Goal: Check status: Check status

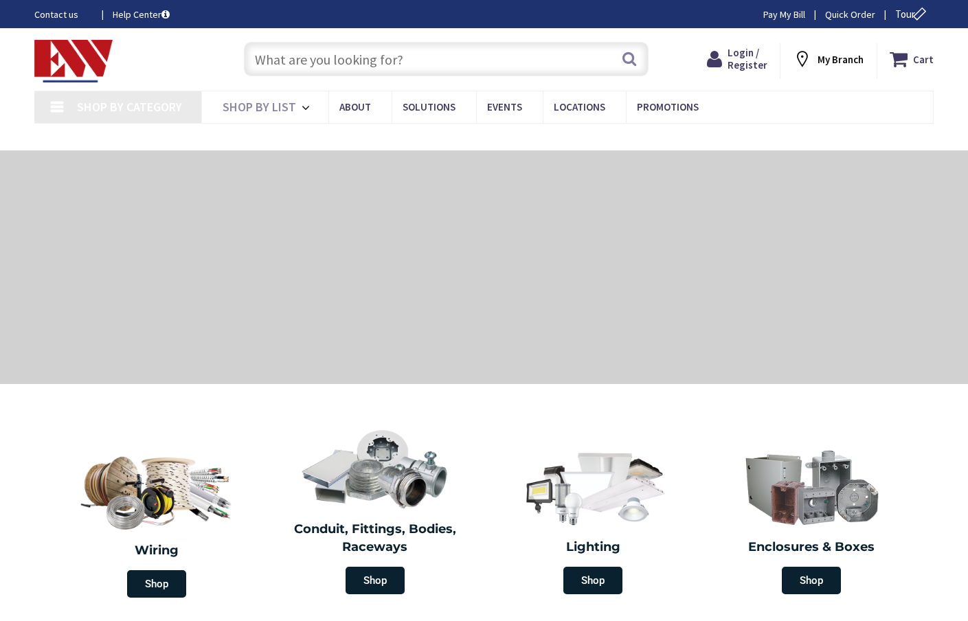
type input "[GEOGRAPHIC_DATA], [GEOGRAPHIC_DATA]"
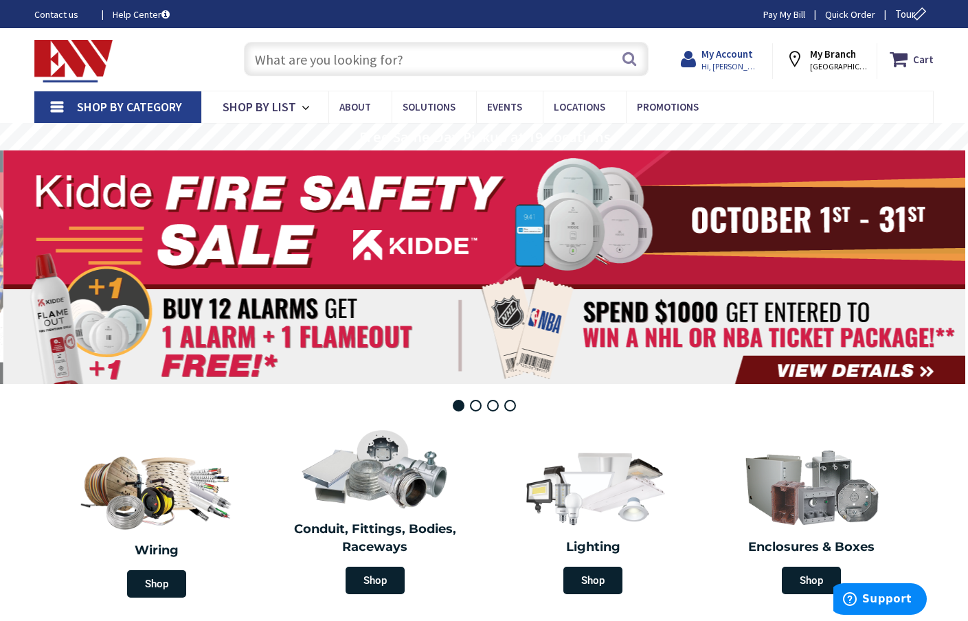
click at [747, 60] on strong "My Account" at bounding box center [727, 53] width 52 height 13
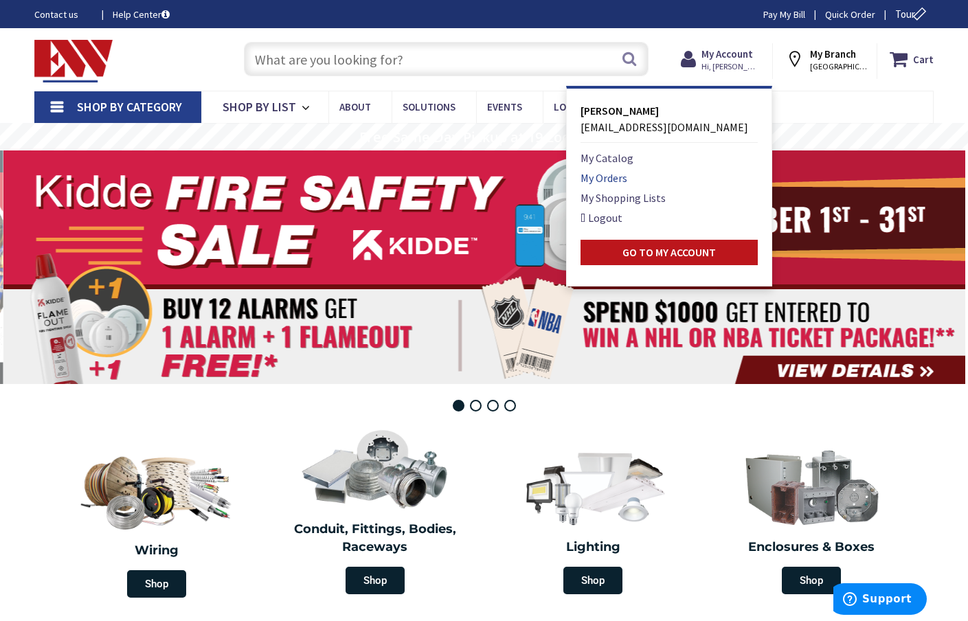
click at [627, 179] on link "My Orders" at bounding box center [603, 178] width 47 height 16
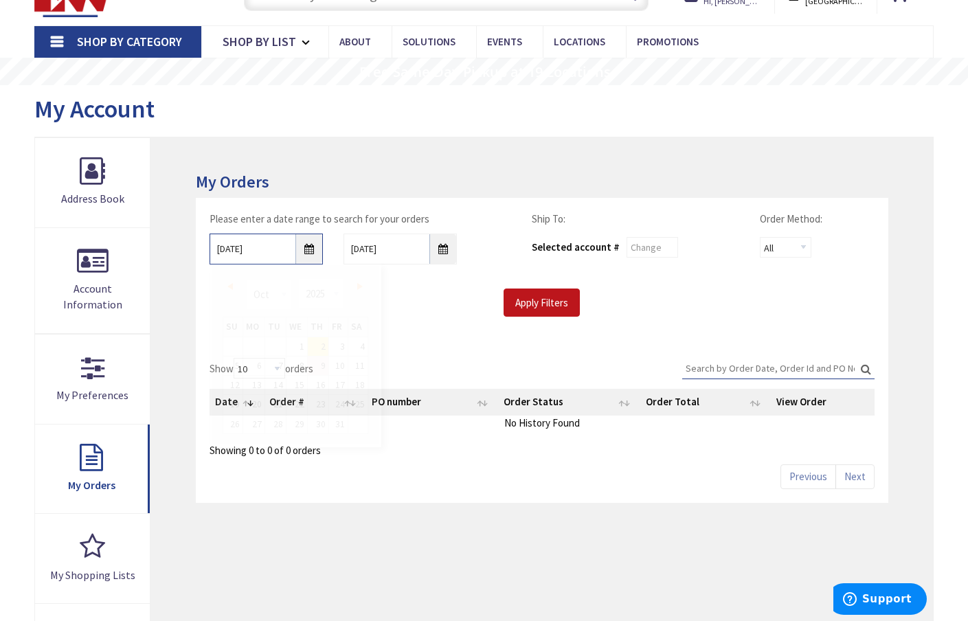
click at [313, 248] on input "10/2/2025" at bounding box center [266, 249] width 113 height 31
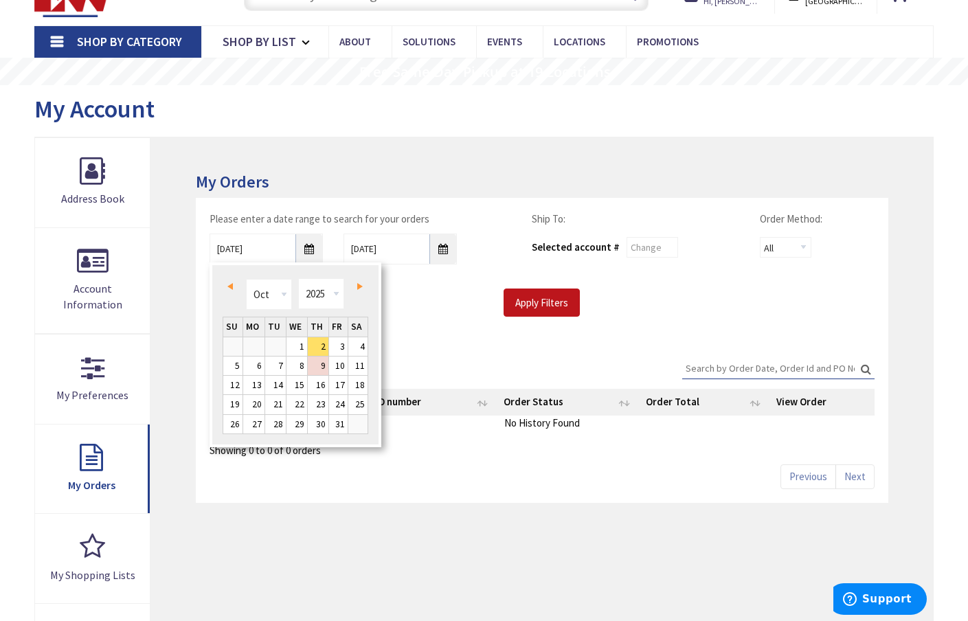
click at [232, 286] on span "Prev" at bounding box center [229, 286] width 5 height 7
type input "09/01/2025"
click at [258, 347] on link "1" at bounding box center [253, 346] width 21 height 19
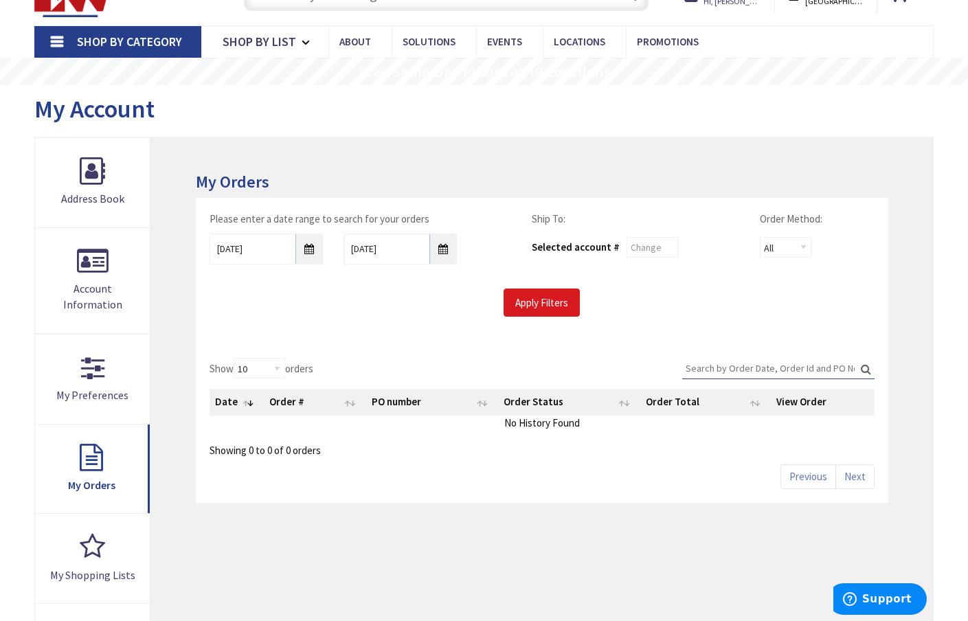
click at [540, 297] on input "Apply Filters" at bounding box center [541, 302] width 76 height 29
click at [561, 299] on input "Apply Filters" at bounding box center [541, 302] width 76 height 29
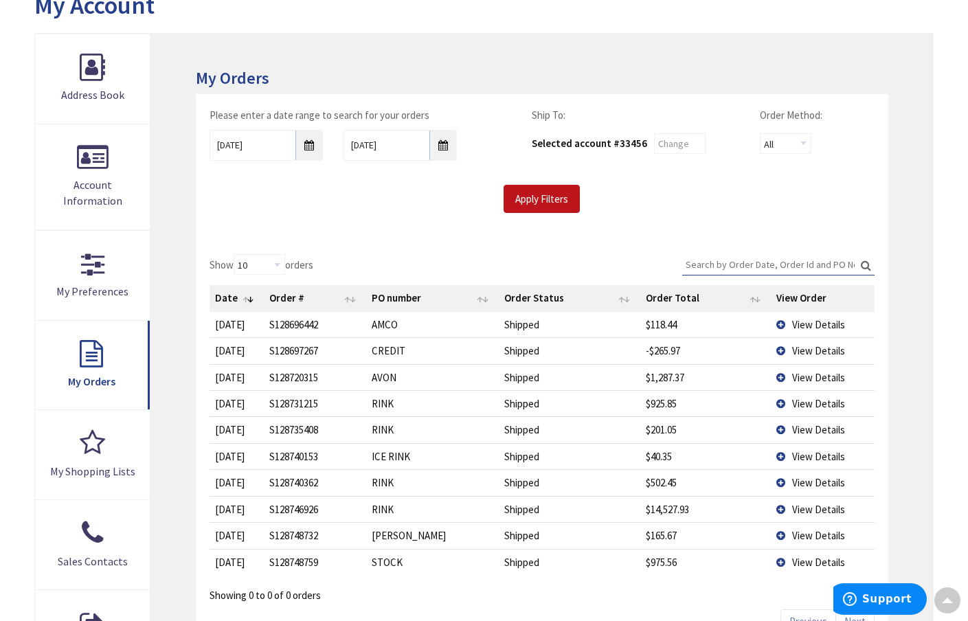
scroll to position [177, 0]
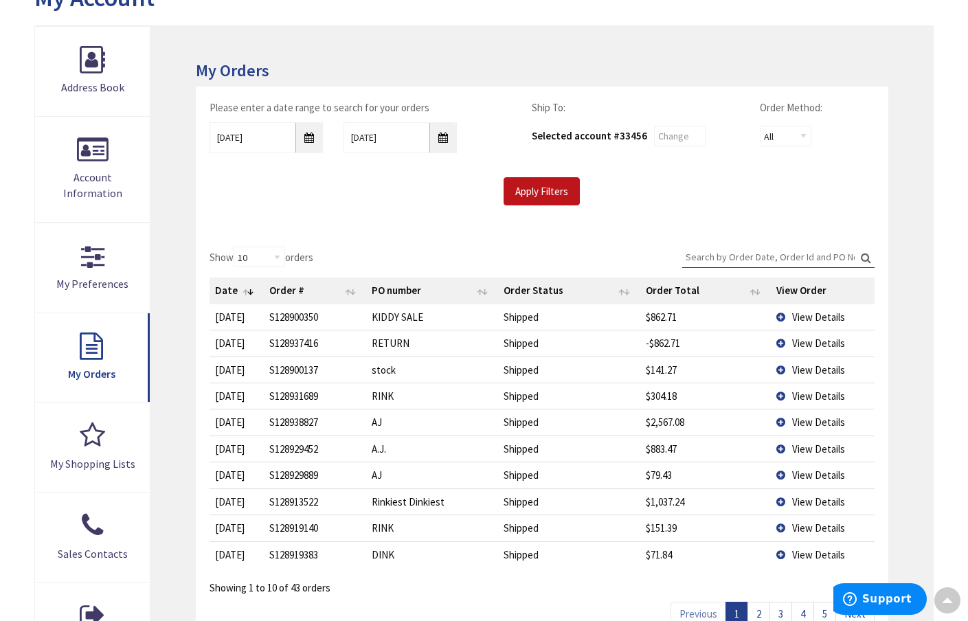
click at [782, 340] on td "View Details" at bounding box center [823, 343] width 104 height 26
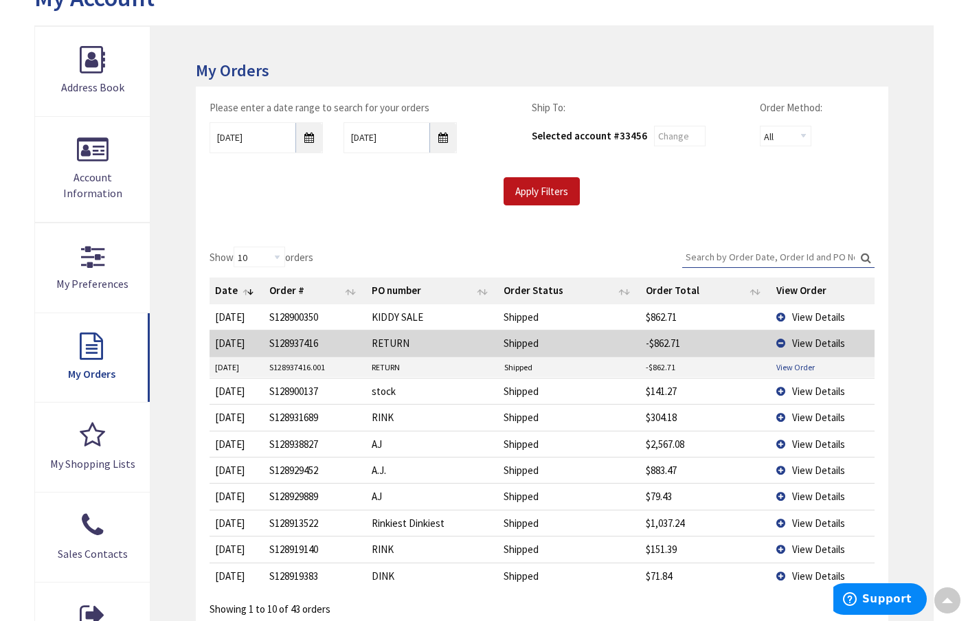
click at [795, 365] on link "View Order" at bounding box center [795, 367] width 38 height 12
click at [811, 312] on span "View Details" at bounding box center [818, 316] width 53 height 13
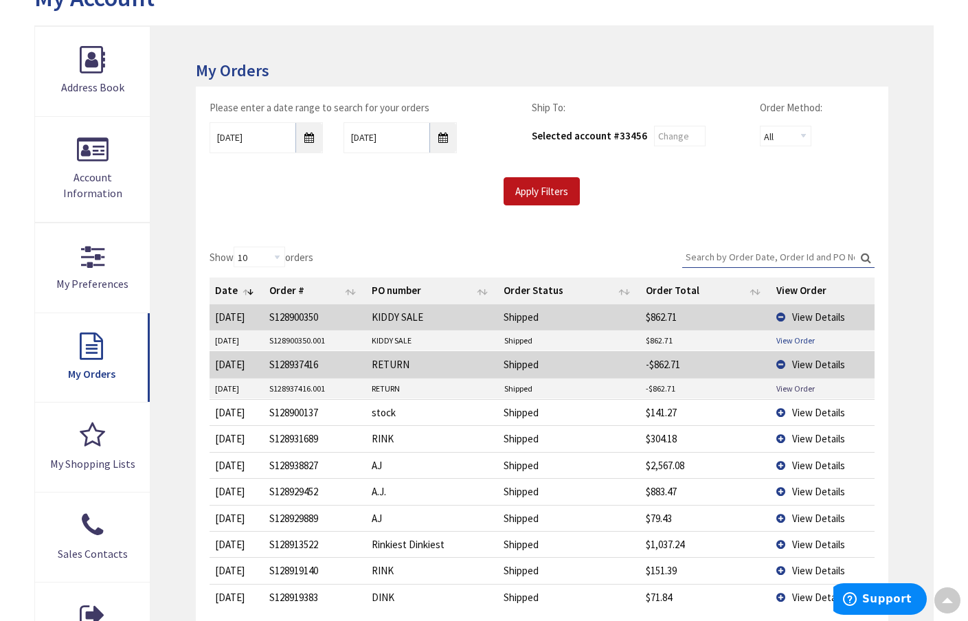
click at [794, 340] on link "View Order" at bounding box center [795, 341] width 38 height 12
click at [795, 339] on link "View Order" at bounding box center [795, 341] width 38 height 12
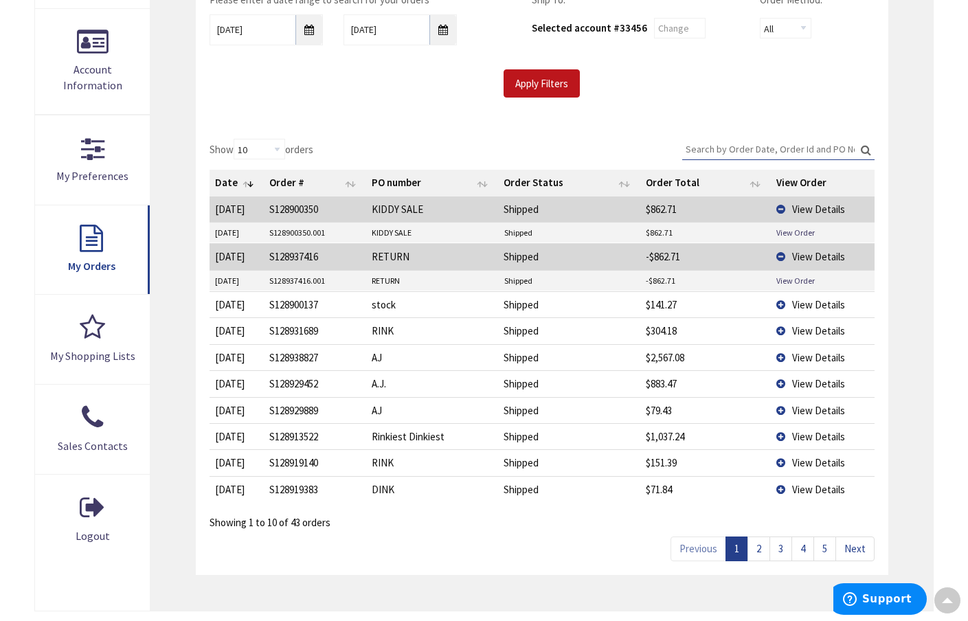
scroll to position [285, 0]
click at [763, 545] on link "2" at bounding box center [758, 548] width 23 height 24
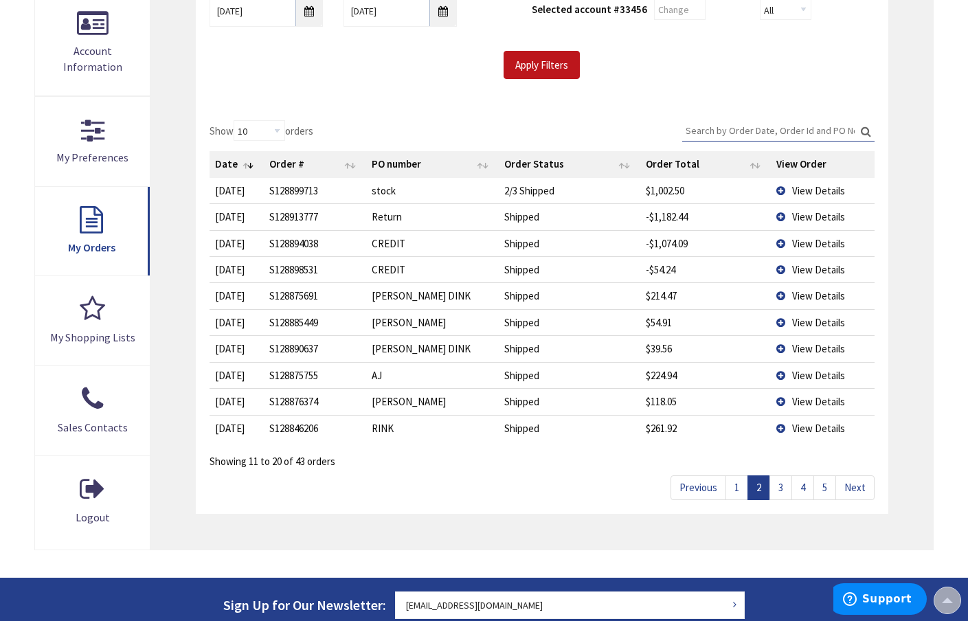
scroll to position [301, 0]
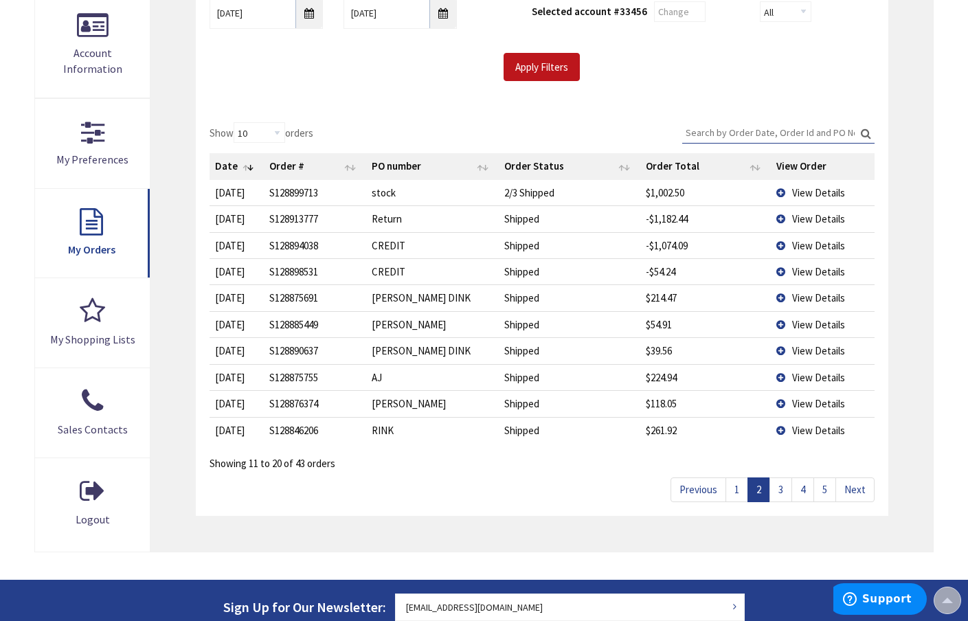
click at [783, 485] on link "3" at bounding box center [780, 489] width 23 height 24
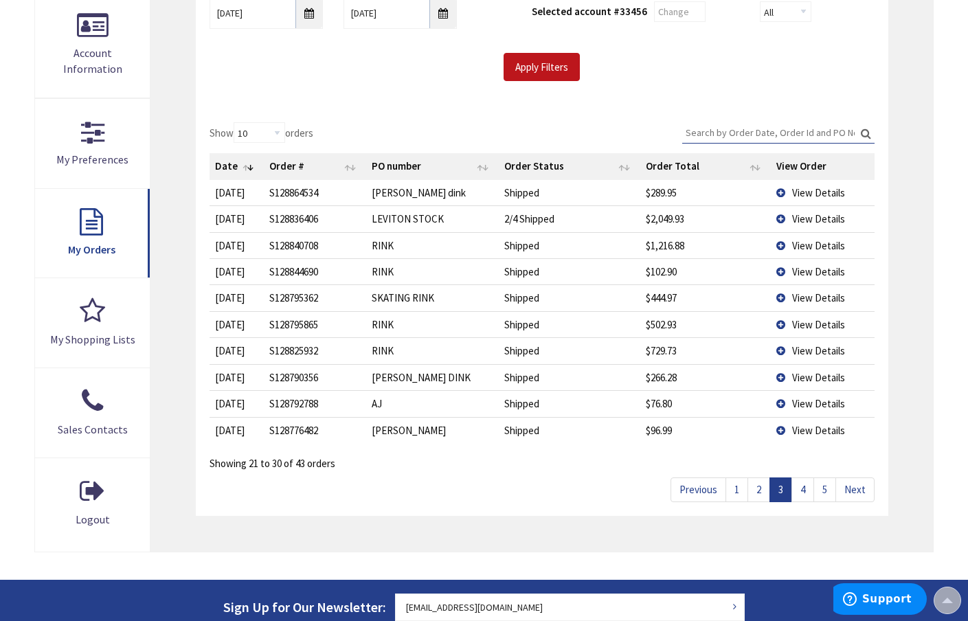
click at [737, 480] on link "1" at bounding box center [736, 489] width 23 height 24
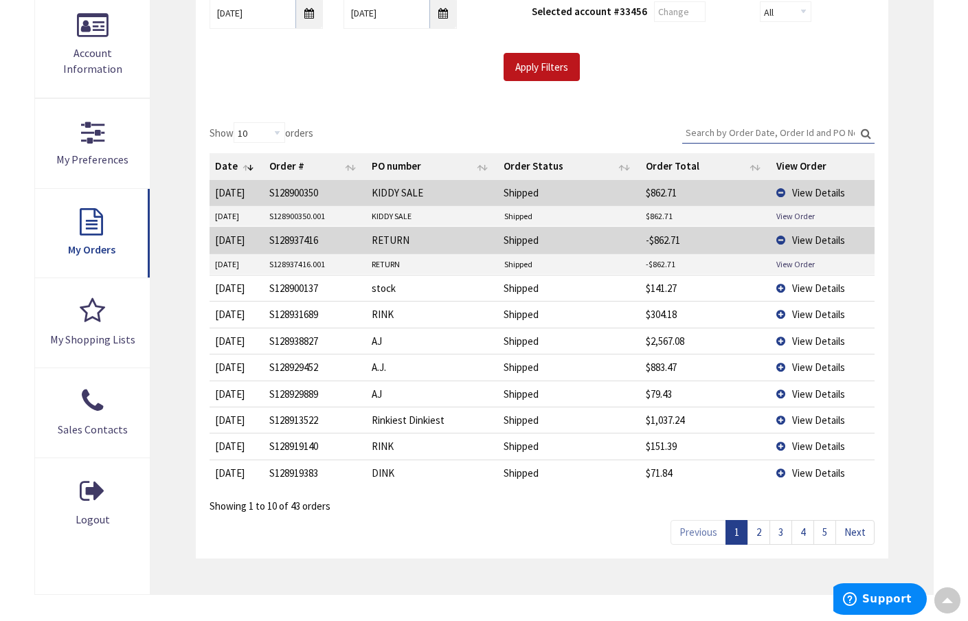
click at [782, 310] on td "View Details" at bounding box center [823, 314] width 104 height 26
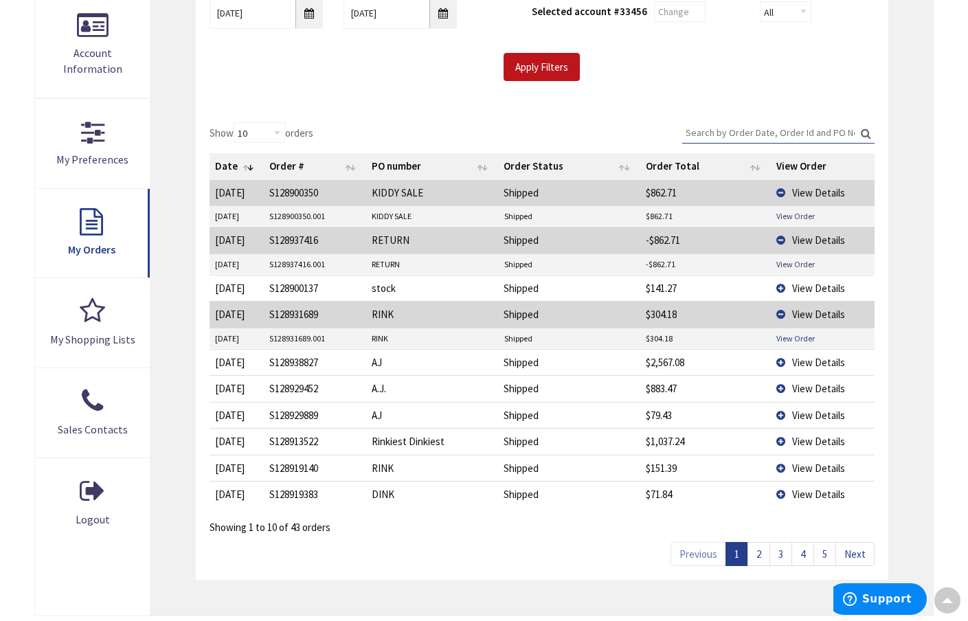
click at [795, 332] on link "View Order" at bounding box center [795, 338] width 38 height 12
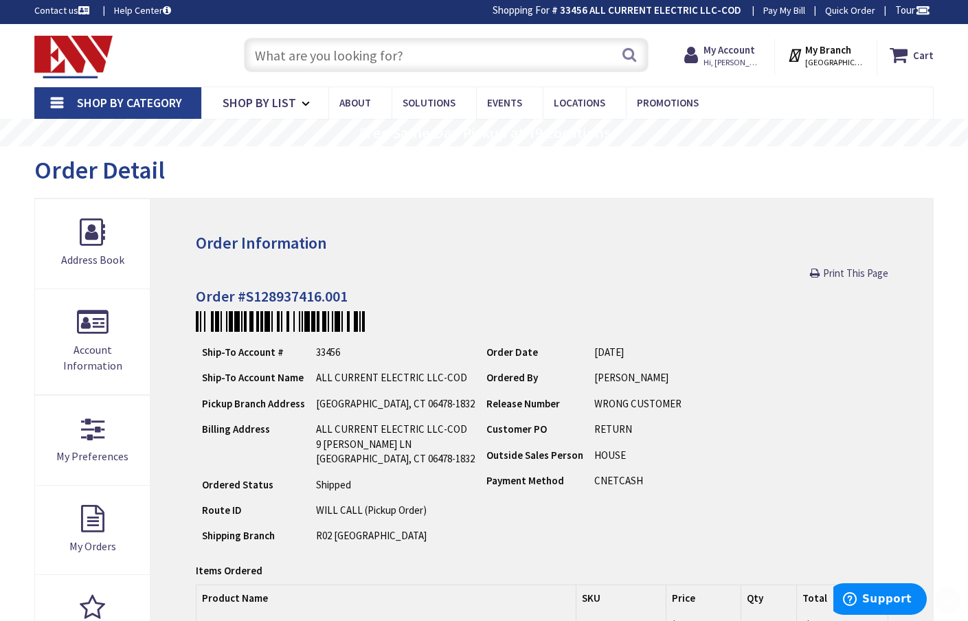
scroll to position [2, 0]
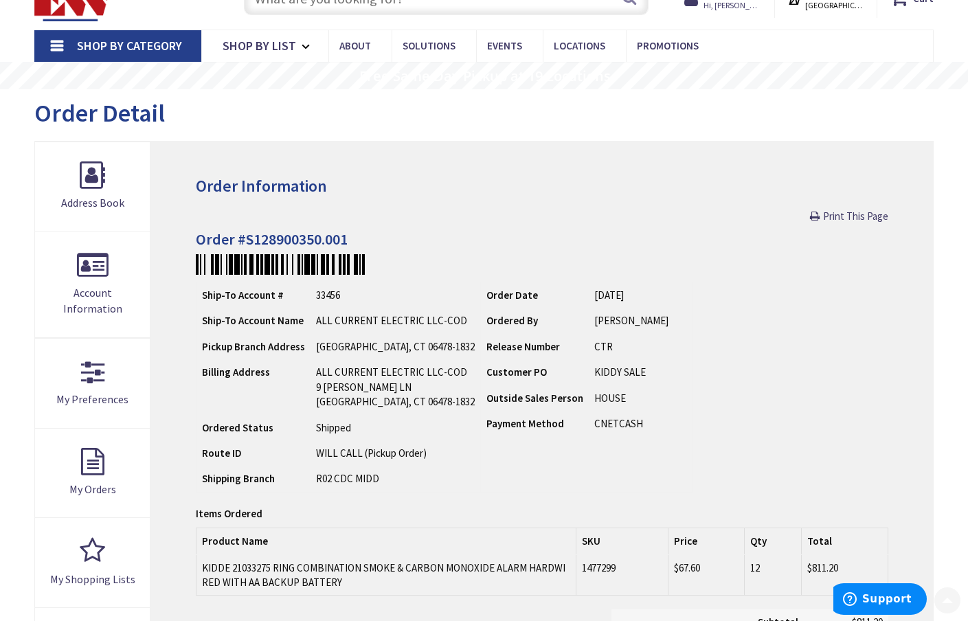
scroll to position [61, 0]
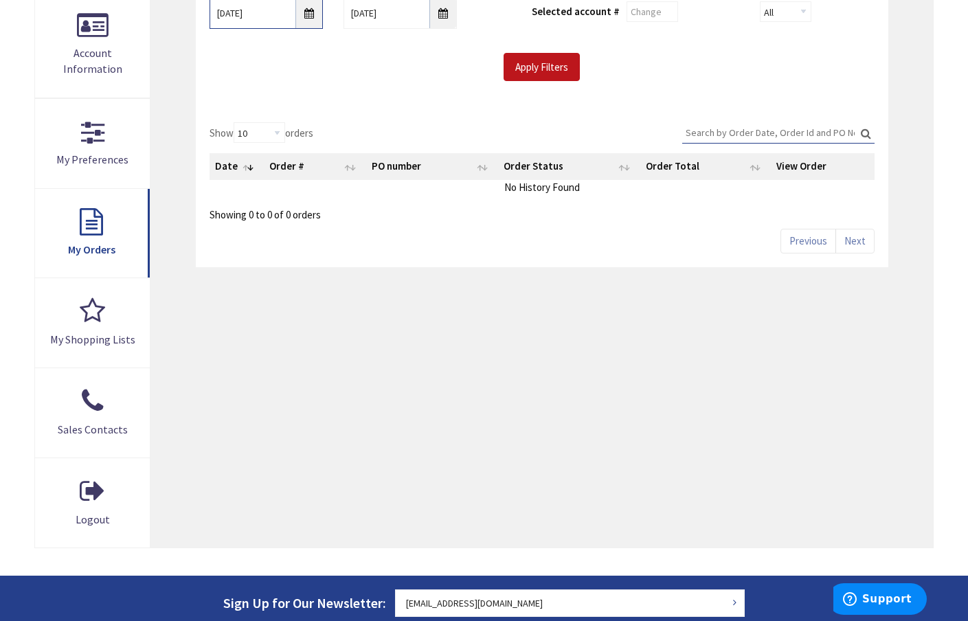
click at [307, 11] on input "10/2/2025" at bounding box center [266, 13] width 113 height 31
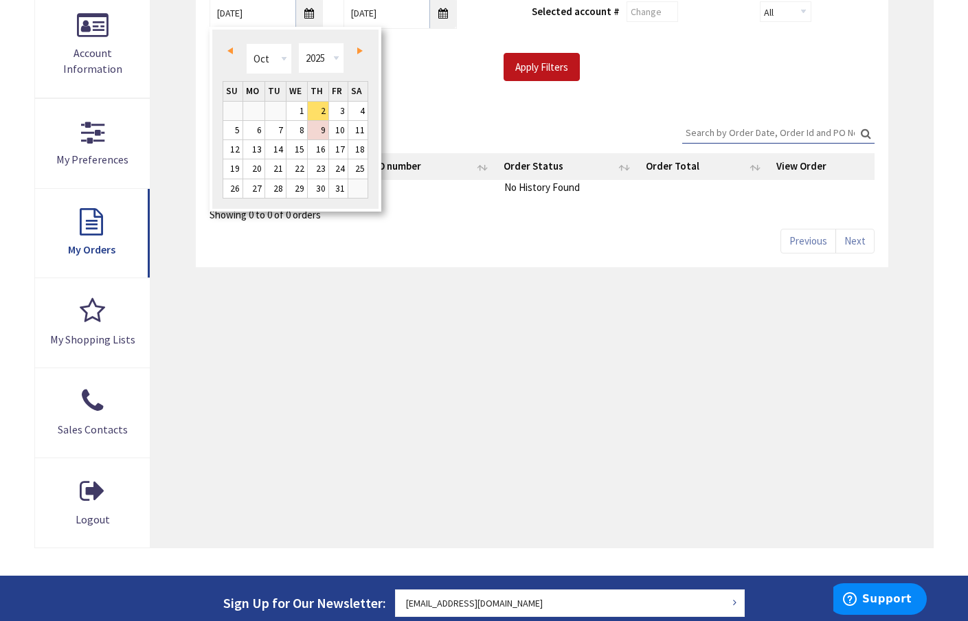
click at [231, 49] on span "Prev" at bounding box center [229, 50] width 5 height 7
type input "09/01/2025"
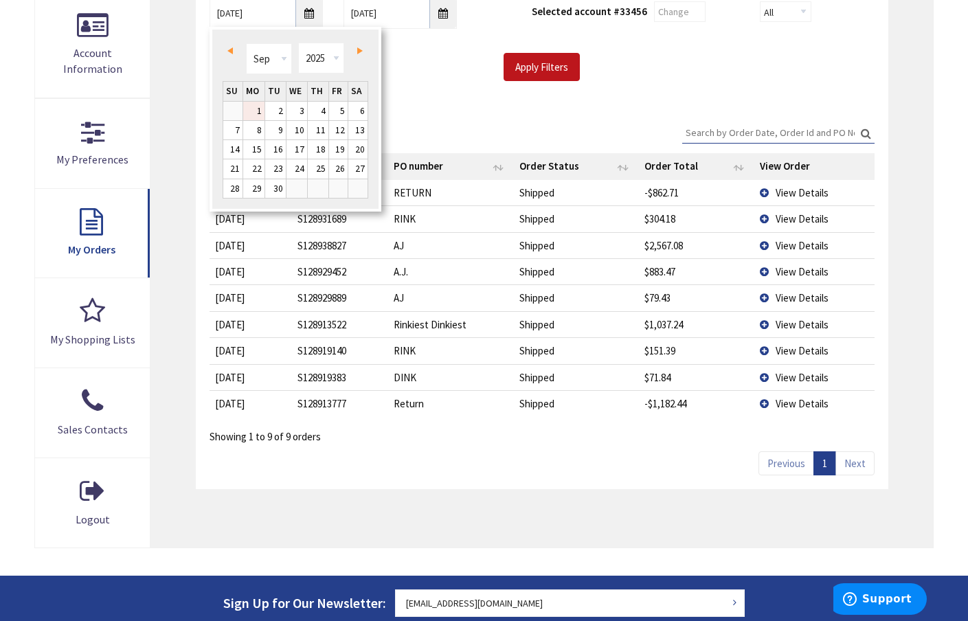
click at [258, 106] on link "1" at bounding box center [253, 111] width 21 height 19
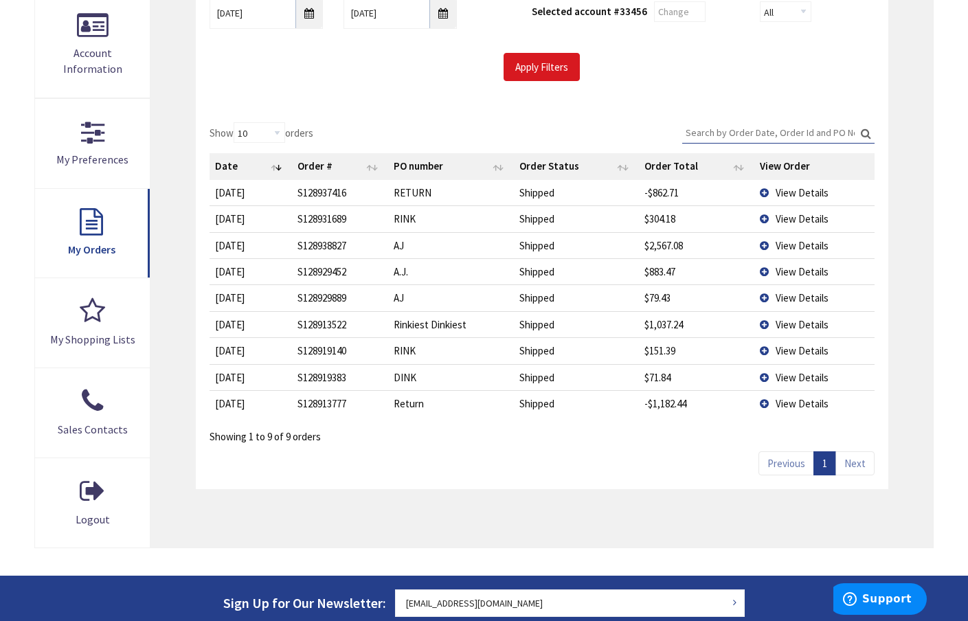
click at [540, 66] on input "Apply Filters" at bounding box center [541, 67] width 76 height 29
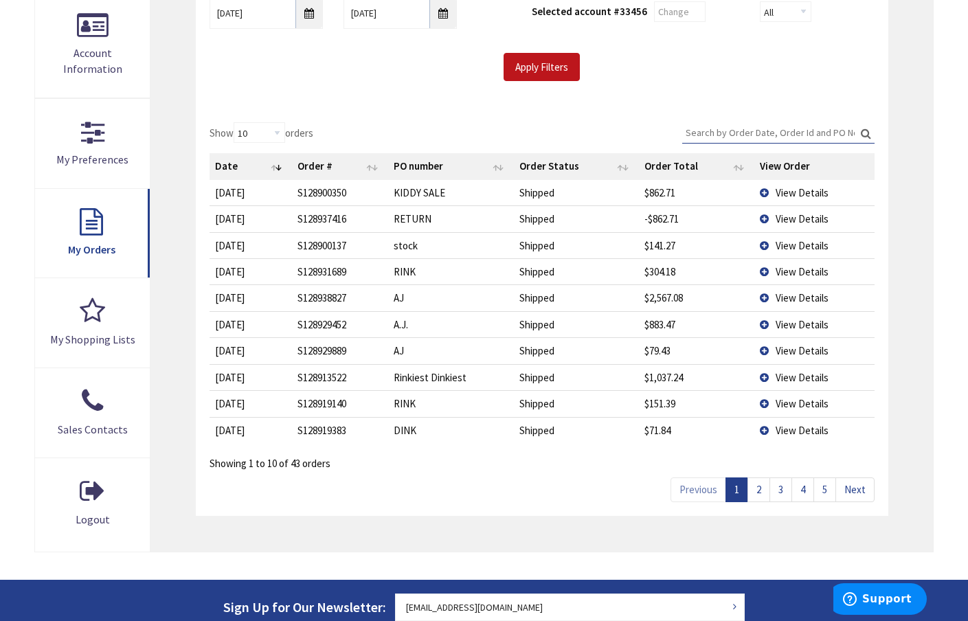
click at [765, 372] on td "View Details" at bounding box center [814, 377] width 120 height 26
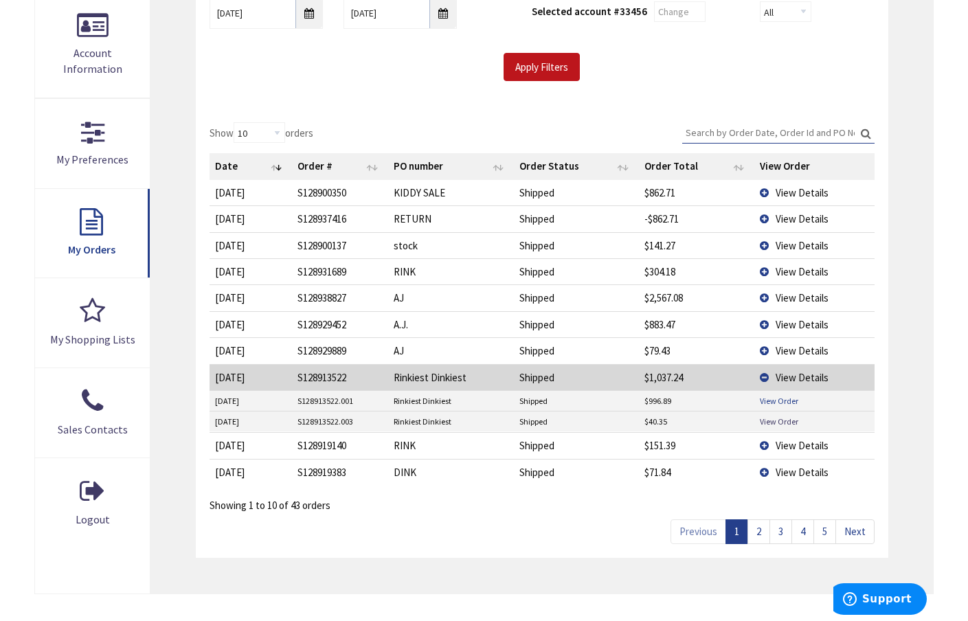
click at [773, 398] on link "View Order" at bounding box center [779, 401] width 38 height 12
click at [789, 442] on span "View Details" at bounding box center [802, 445] width 53 height 13
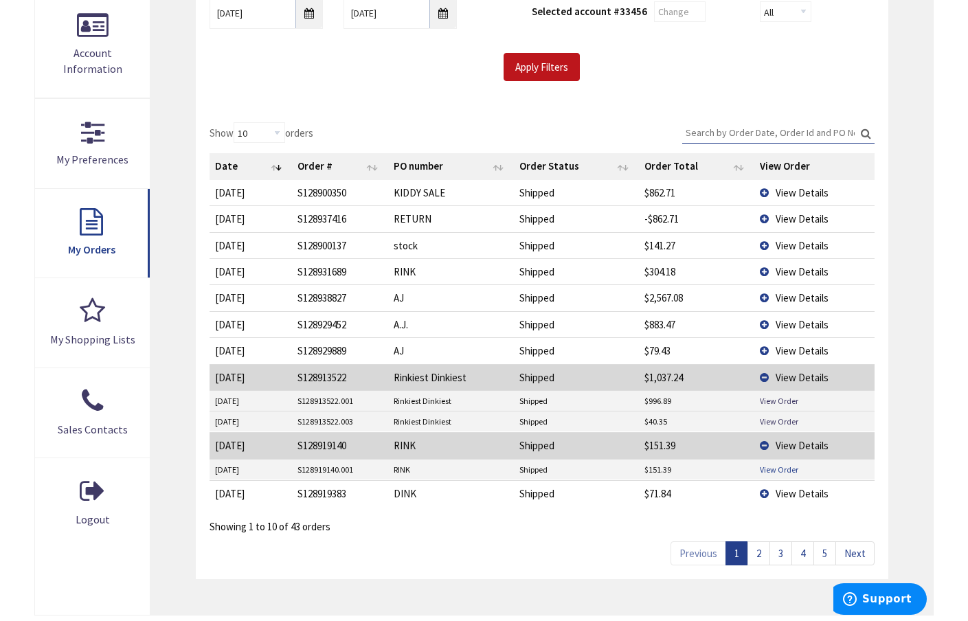
click at [781, 464] on link "View Order" at bounding box center [779, 470] width 38 height 12
click at [795, 490] on span "View Details" at bounding box center [802, 493] width 53 height 13
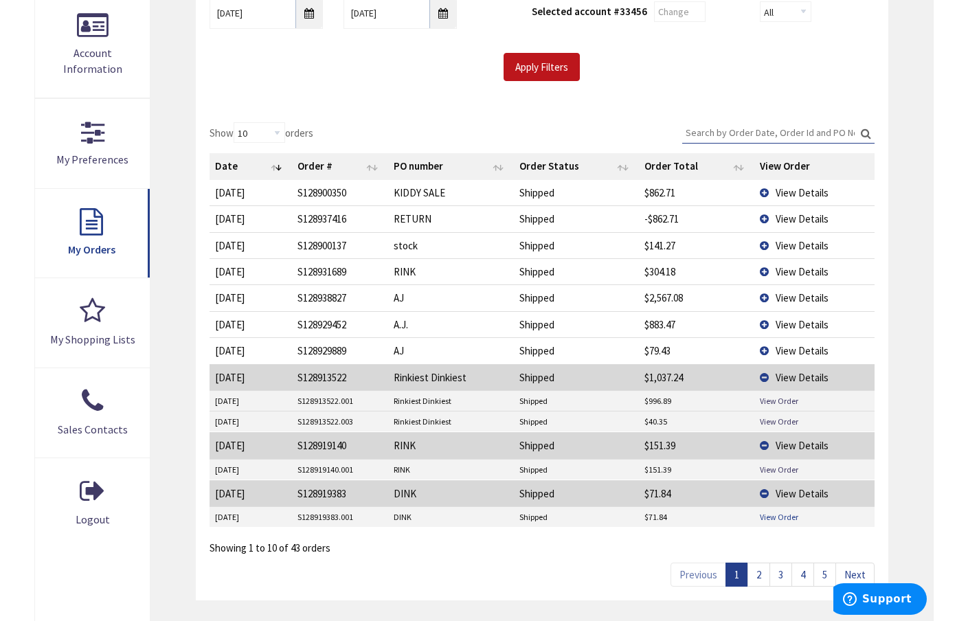
click at [775, 511] on link "View Order" at bounding box center [779, 517] width 38 height 12
click at [763, 568] on link "2" at bounding box center [758, 575] width 23 height 24
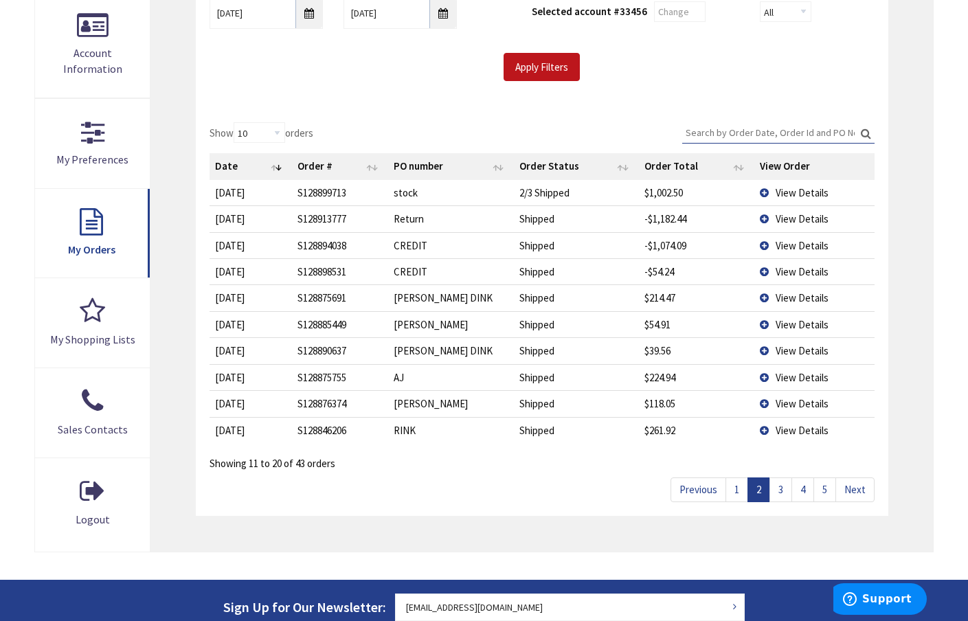
click at [765, 295] on td "View Details" at bounding box center [814, 297] width 120 height 26
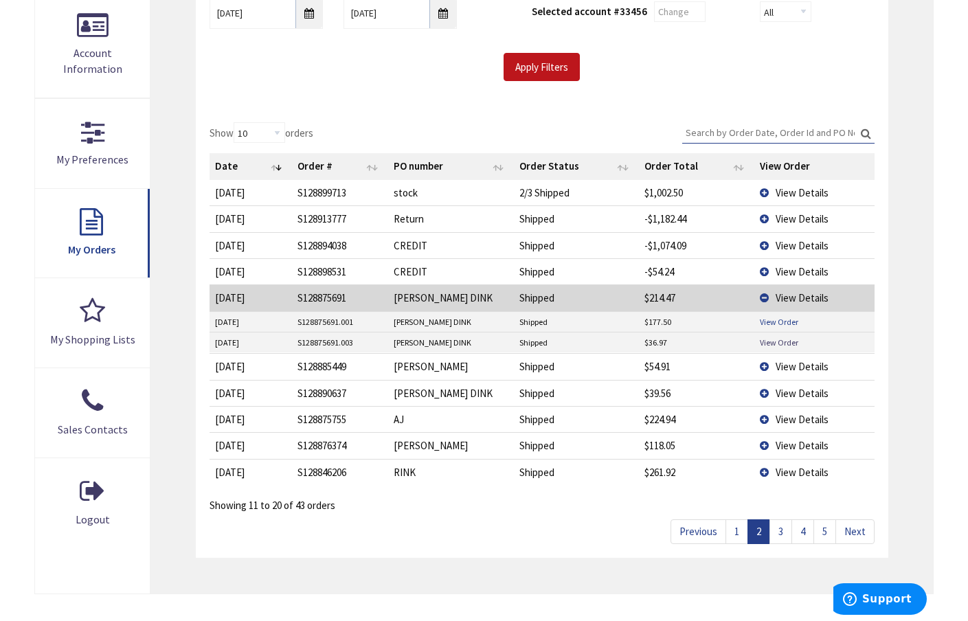
click at [778, 319] on link "View Order" at bounding box center [779, 322] width 38 height 12
click at [778, 338] on link "View Order" at bounding box center [779, 343] width 38 height 12
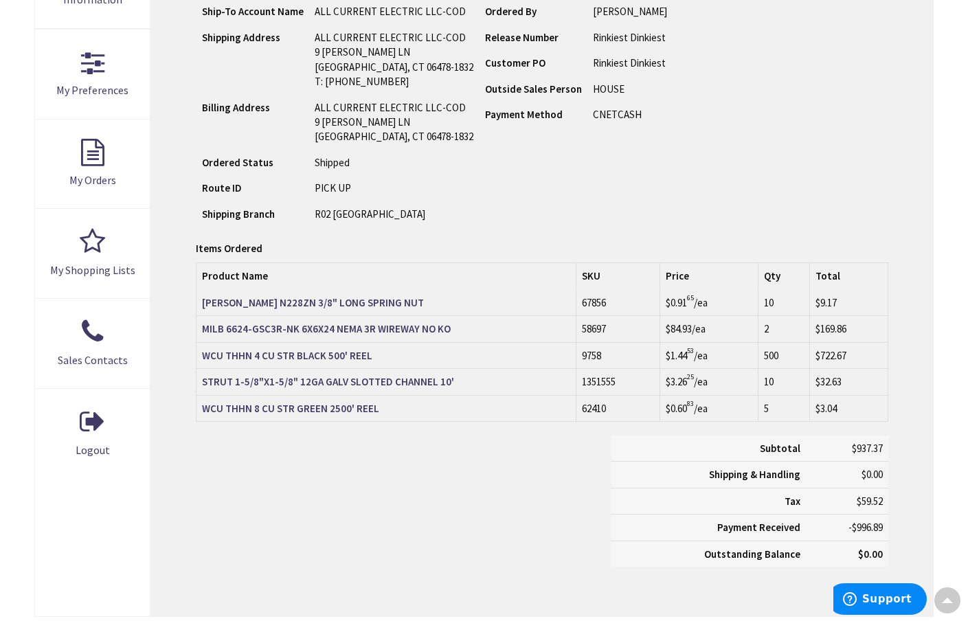
scroll to position [367, 0]
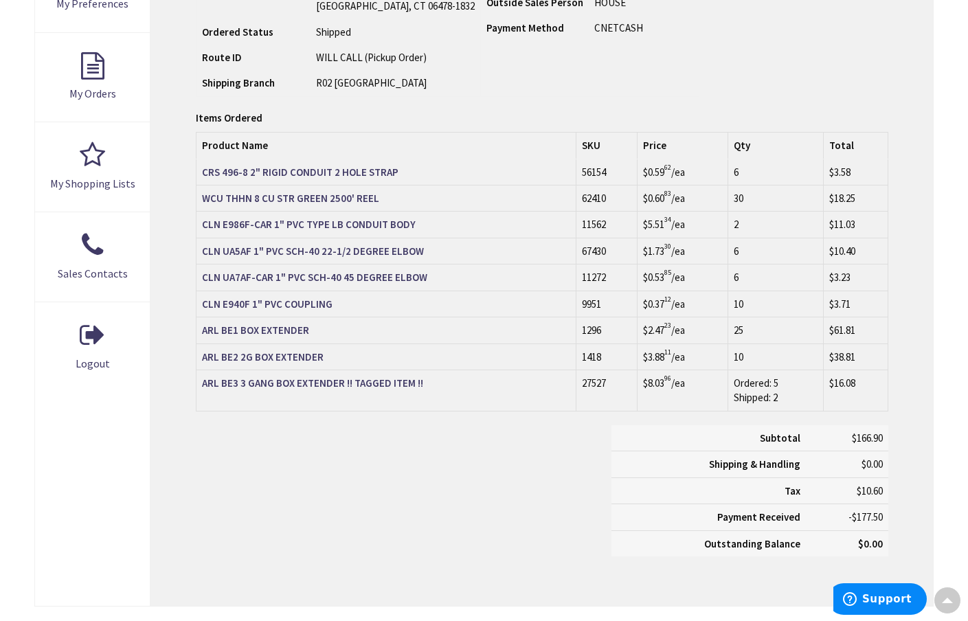
scroll to position [454, 0]
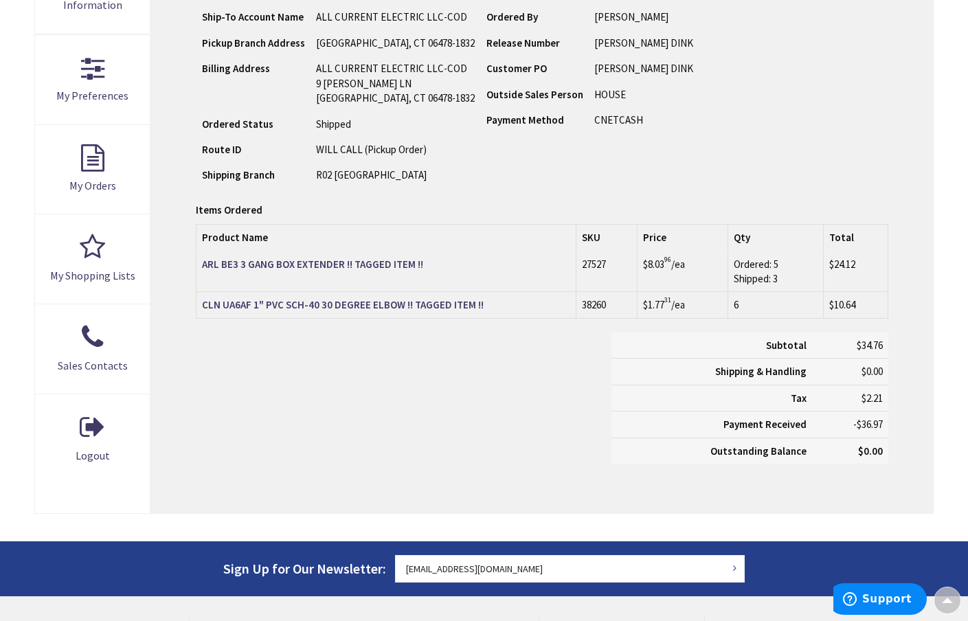
scroll to position [366, 0]
